Goal: Information Seeking & Learning: Learn about a topic

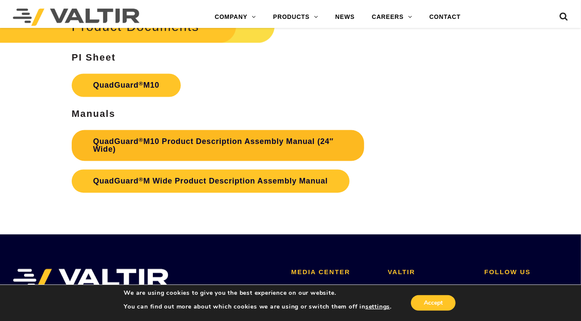
scroll to position [2575, 0]
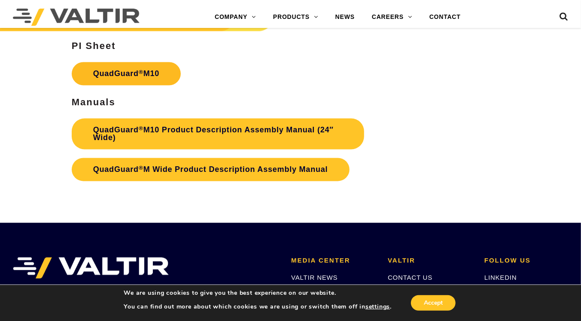
click at [115, 69] on link "QuadGuard ® M10" at bounding box center [126, 73] width 109 height 23
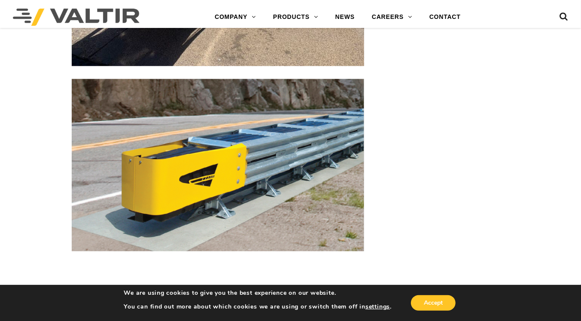
scroll to position [2275, 0]
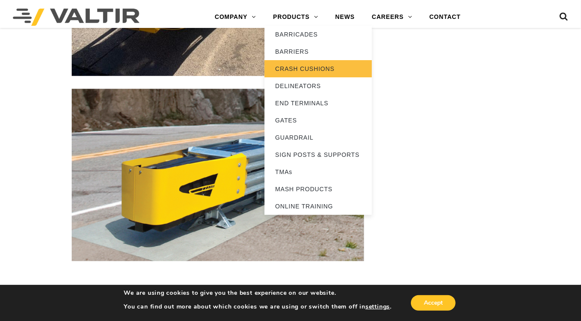
click at [310, 68] on link "CRASH CUSHIONS" at bounding box center [317, 68] width 107 height 17
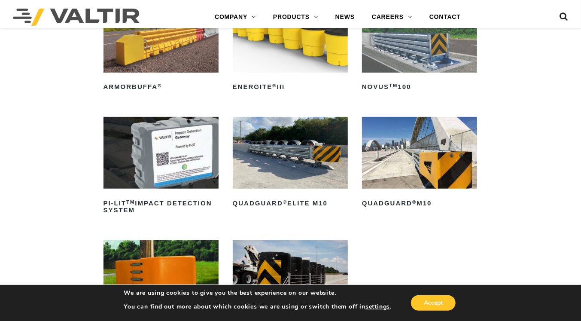
scroll to position [128, 0]
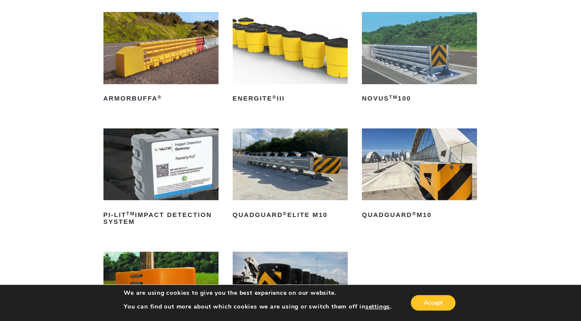
click at [412, 149] on img at bounding box center [419, 164] width 115 height 72
